Goal: Navigation & Orientation: Understand site structure

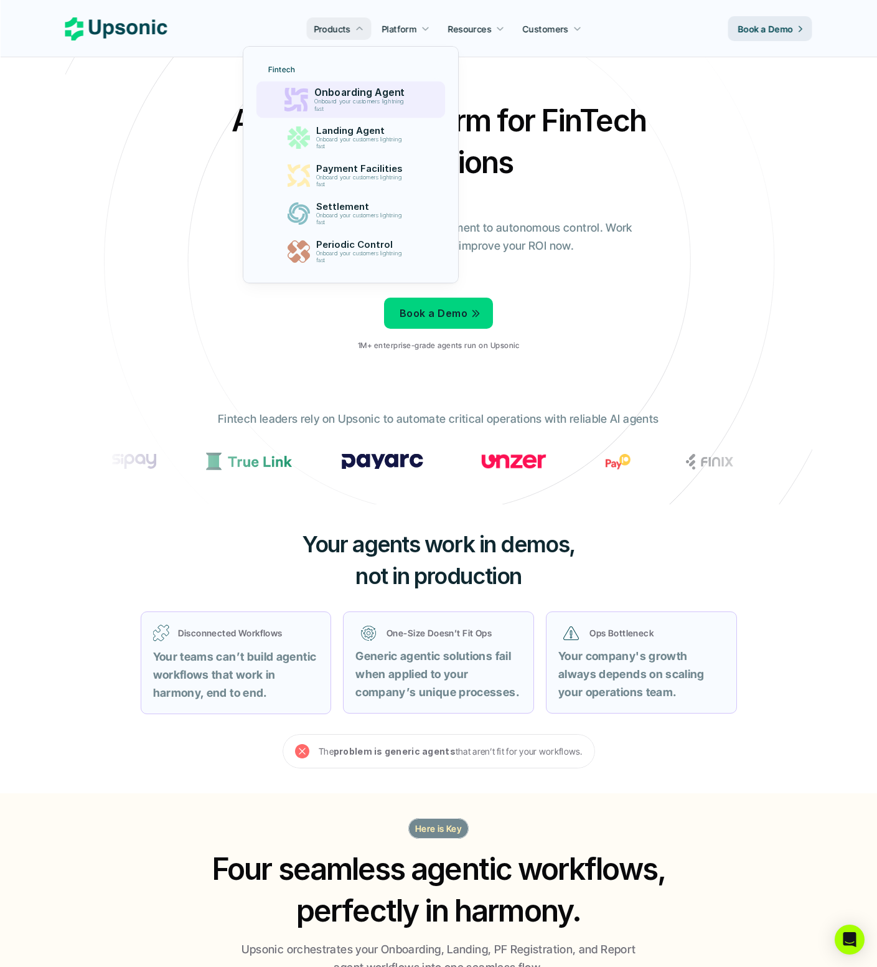
click at [362, 103] on p "Onboard your customers lightning fast" at bounding box center [361, 105] width 95 height 14
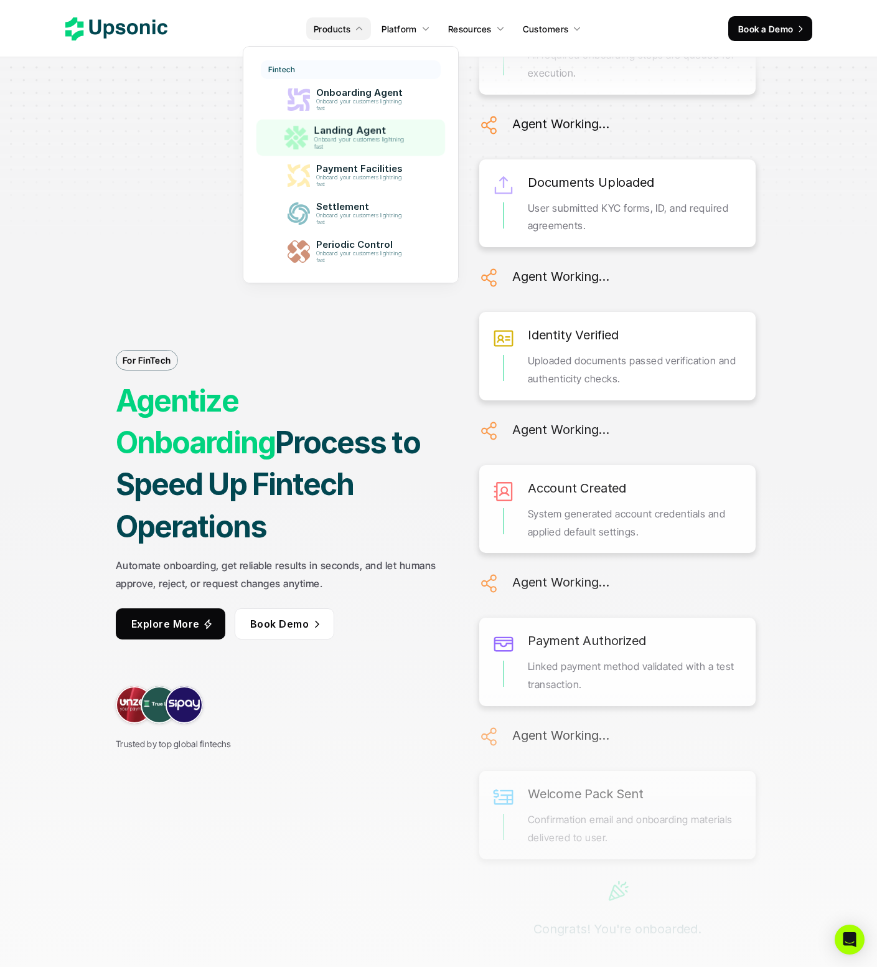
click at [365, 133] on p "Landing Agent" at bounding box center [362, 130] width 96 height 12
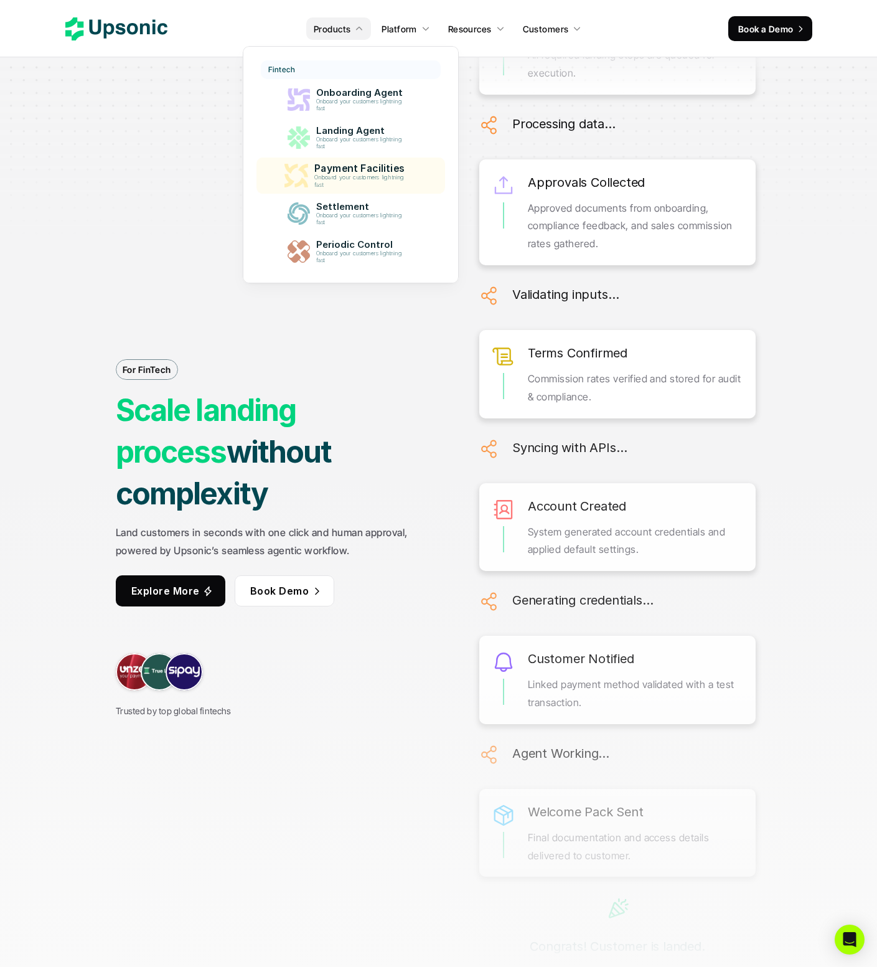
click at [365, 181] on p "Onboard your customers lightning fast" at bounding box center [361, 181] width 95 height 14
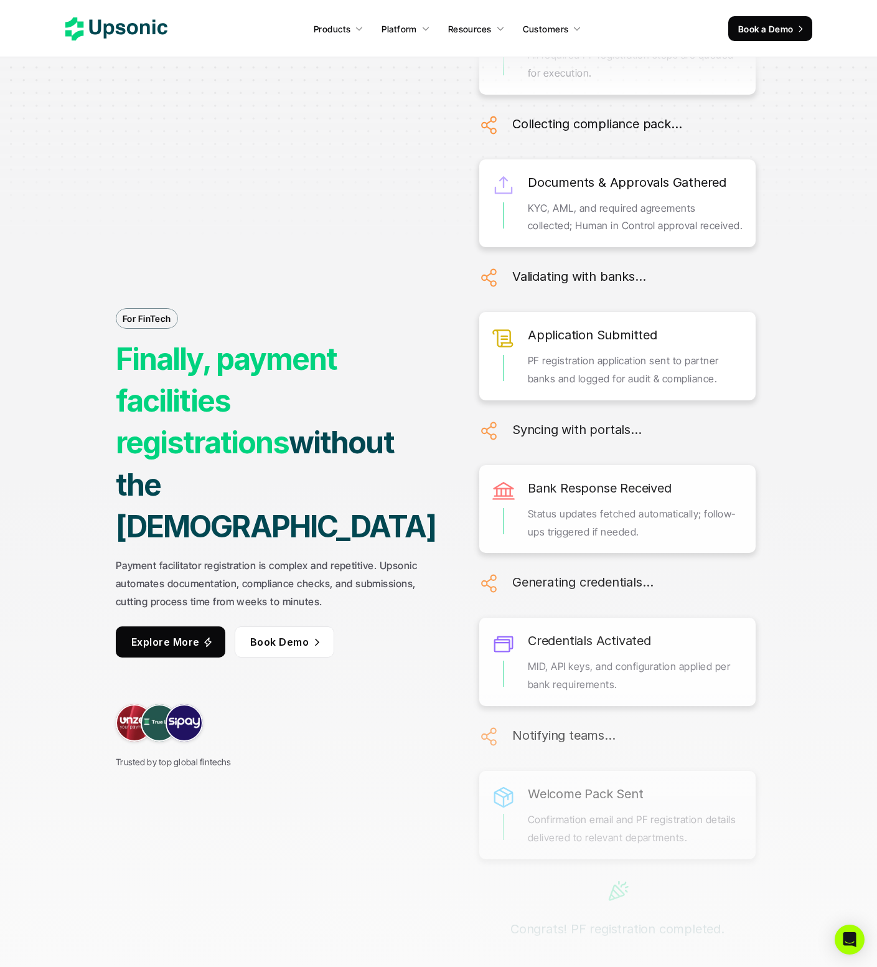
click at [139, 19] on icon at bounding box center [116, 28] width 102 height 23
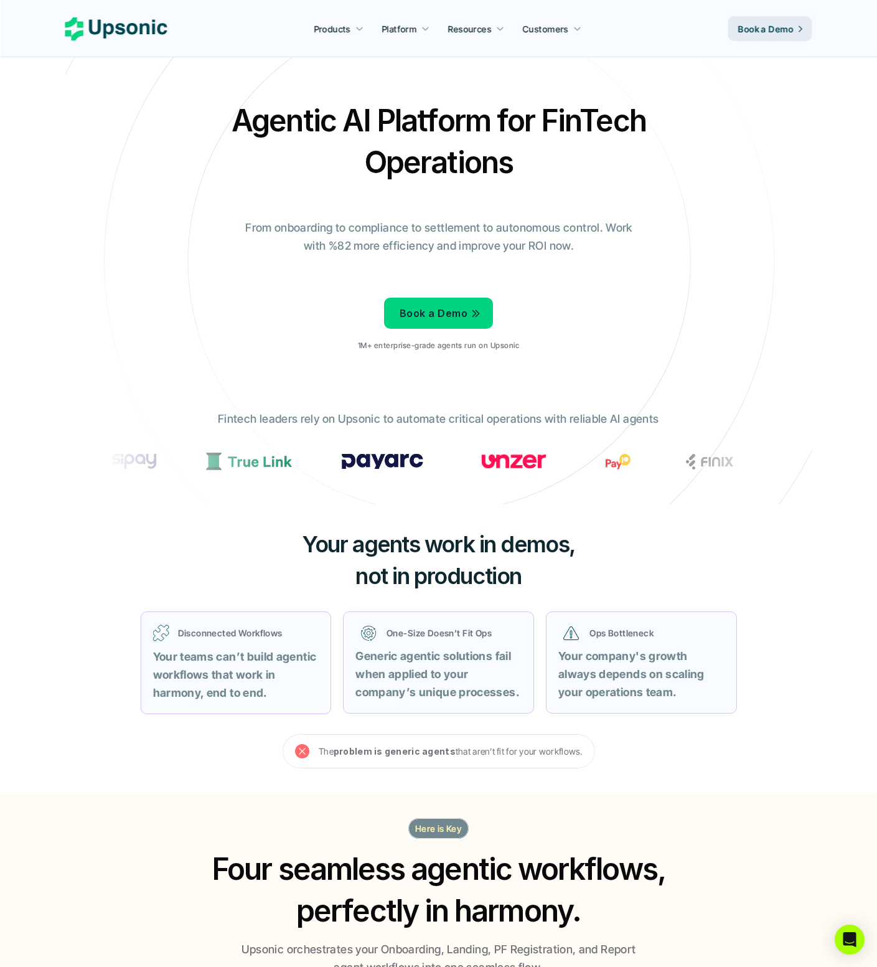
click at [664, 274] on div "Agentic AI Platform for FinTech Operations From onboarding to compliance to set…" at bounding box center [439, 230] width 728 height 261
